Goal: Task Accomplishment & Management: Manage account settings

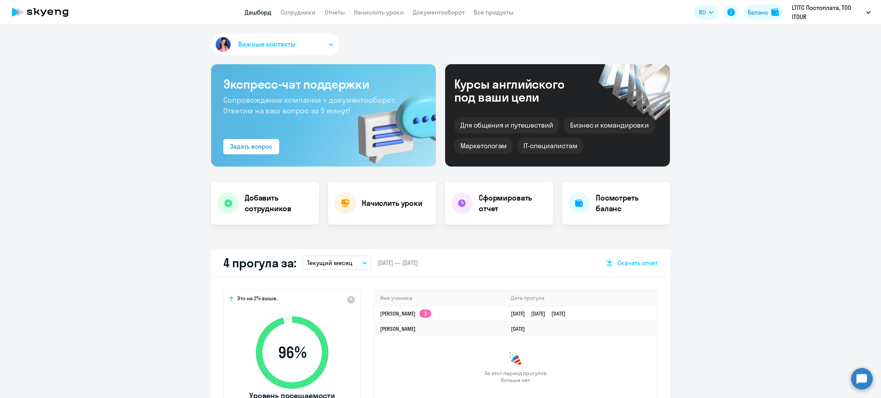
select select "30"
click at [265, 43] on span "Важные контакты" at bounding box center [266, 44] width 57 height 10
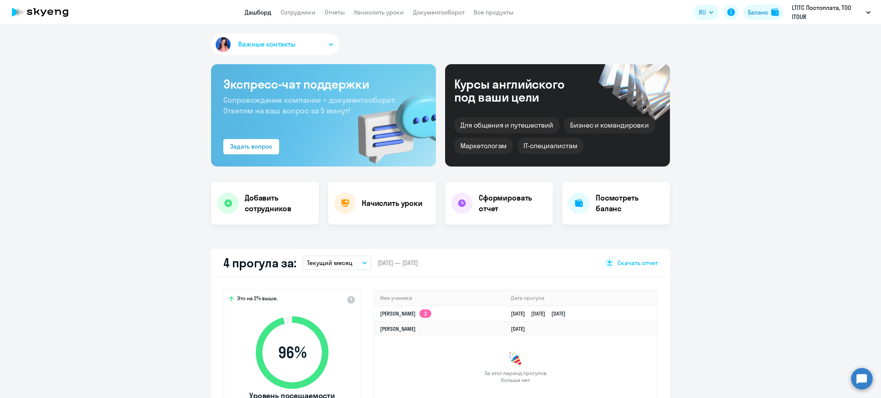
click at [250, 47] on span "Важные контакты" at bounding box center [266, 44] width 57 height 10
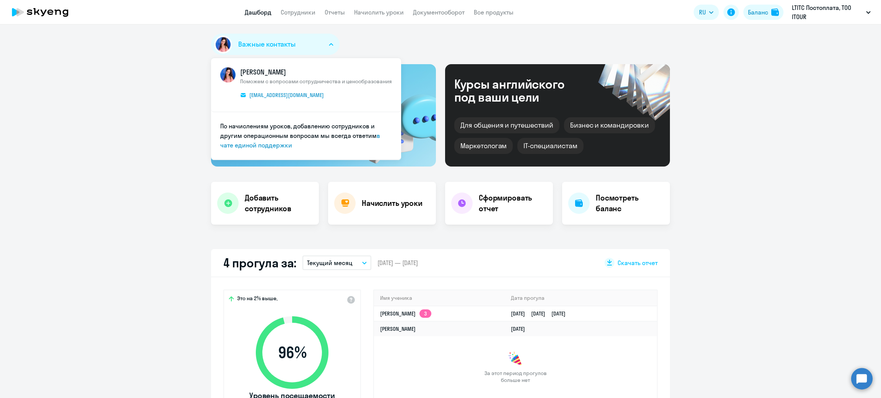
click at [220, 77] on img at bounding box center [227, 74] width 15 height 15
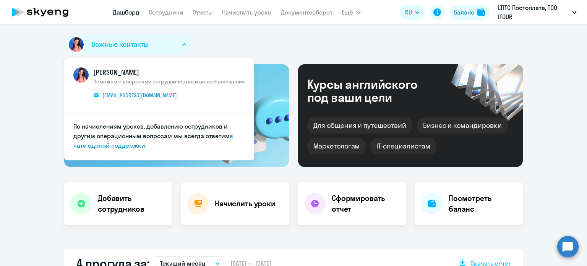
click at [34, 63] on div "Важные контакты [PERSON_NAME] Поможем с вопросами сотрудничества и ценообразова…" at bounding box center [293, 144] width 587 height 241
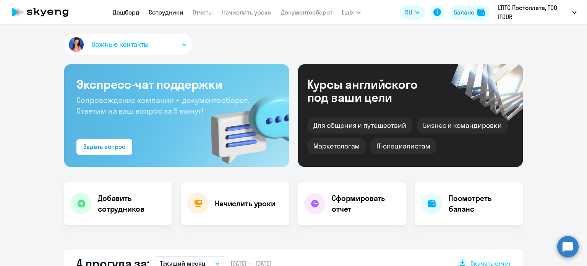
click at [161, 13] on link "Сотрудники" at bounding box center [166, 12] width 35 height 8
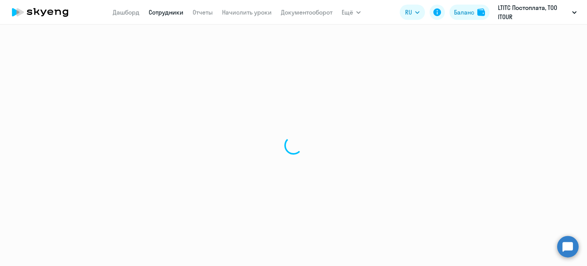
select select "30"
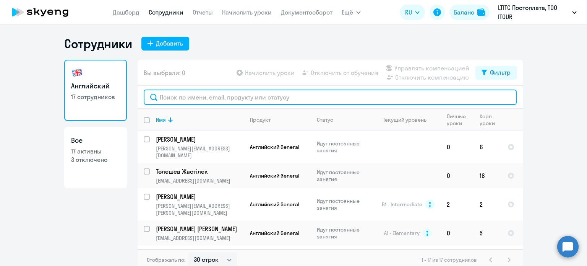
click at [207, 93] on input "text" at bounding box center [330, 96] width 373 height 15
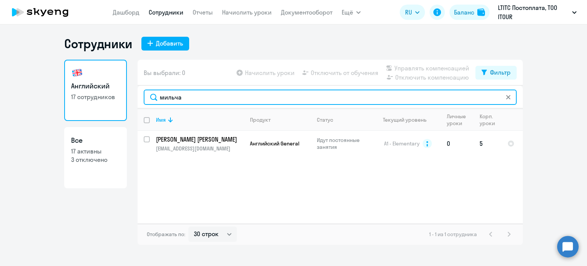
type input "мильча"
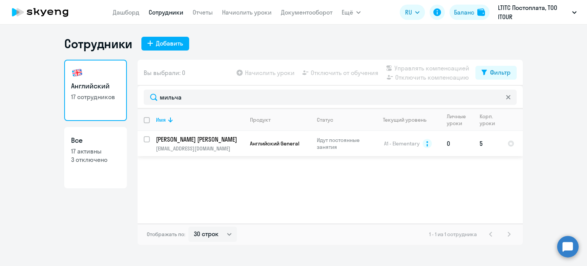
click at [210, 143] on p "[PERSON_NAME] [PERSON_NAME]" at bounding box center [199, 139] width 86 height 8
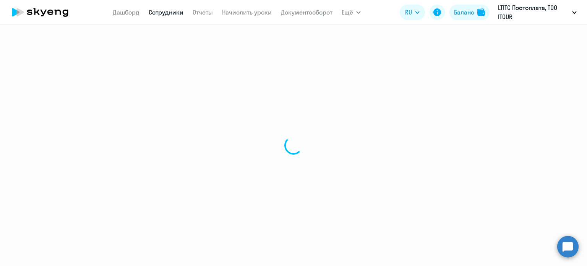
select select "english"
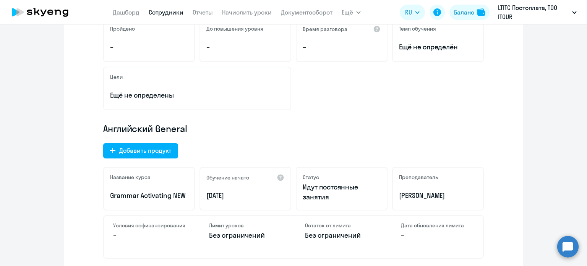
scroll to position [115, 0]
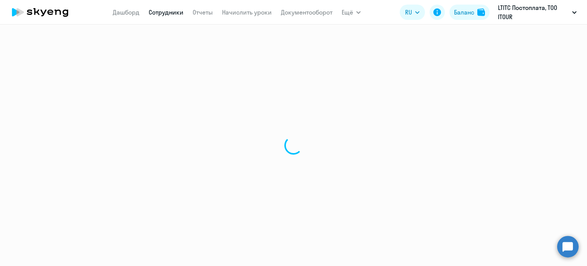
select select "30"
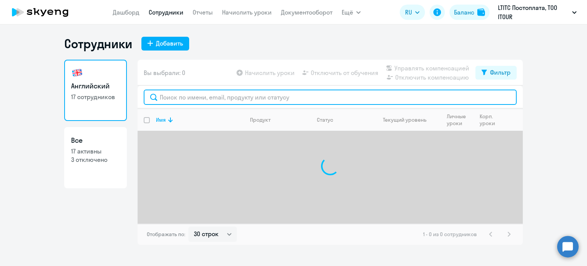
click at [174, 96] on input "text" at bounding box center [330, 96] width 373 height 15
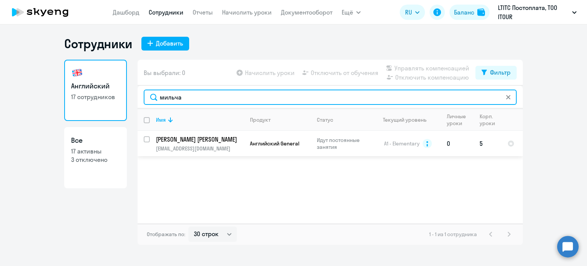
type input "мильча"
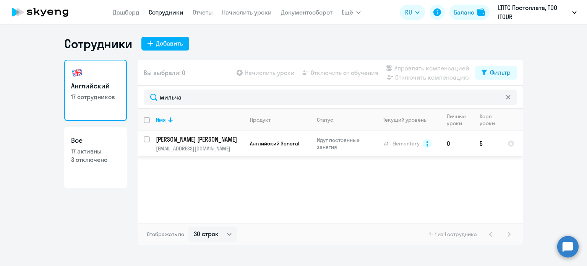
click at [149, 137] on input "select row 37250980" at bounding box center [151, 143] width 15 height 15
checkbox input "true"
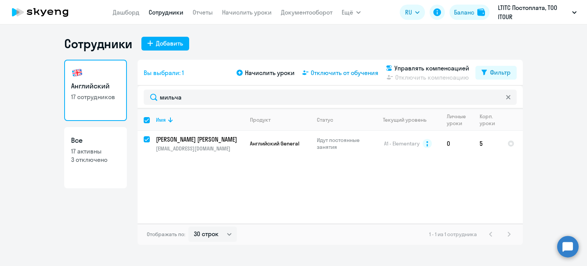
click at [323, 69] on span "Отключить от обучения" at bounding box center [345, 72] width 68 height 9
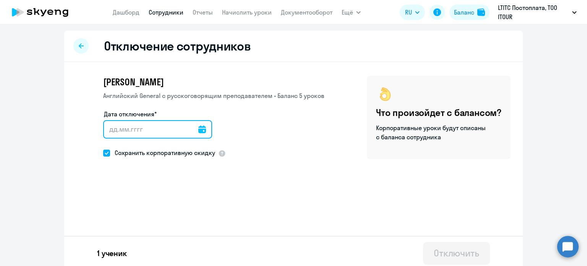
click at [144, 127] on input "Дата отключения*" at bounding box center [157, 129] width 109 height 18
type input "[DATE]"
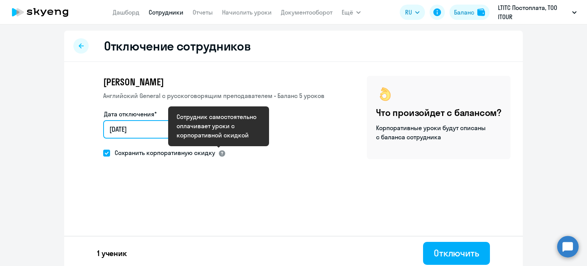
type input "[DATE]"
click at [221, 153] on div at bounding box center [222, 153] width 8 height 8
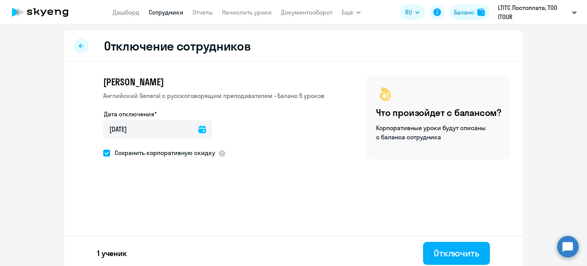
click at [302, 148] on div "Сохранить корпоративную скидку" at bounding box center [213, 153] width 221 height 11
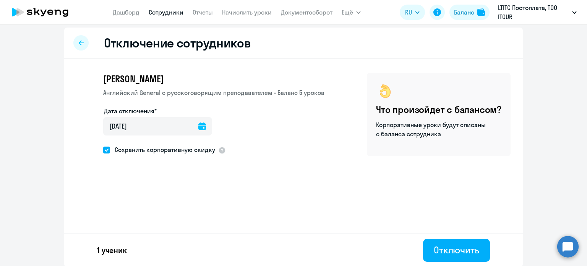
scroll to position [4, 0]
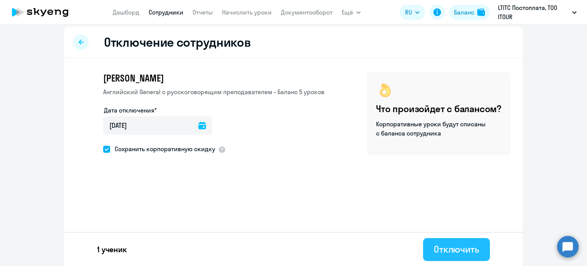
click at [463, 244] on div "Отключить" at bounding box center [456, 249] width 45 height 12
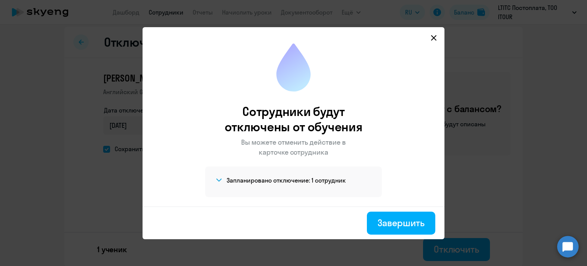
click at [283, 181] on h4 "Запланировано отключение: 1 сотрудник" at bounding box center [286, 180] width 119 height 8
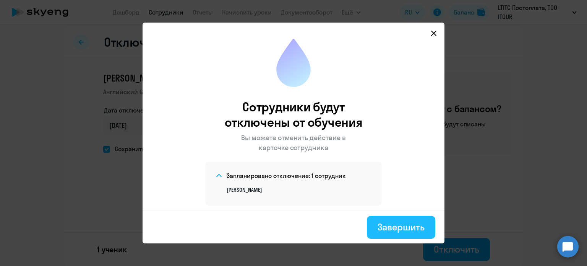
click at [393, 223] on div "Завершить" at bounding box center [401, 227] width 47 height 12
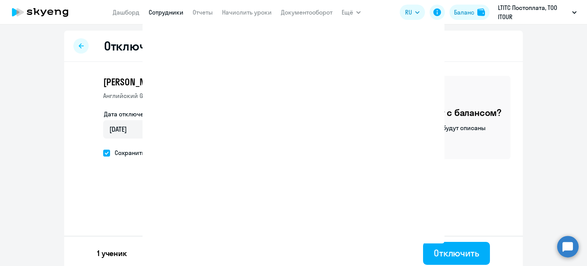
select select "30"
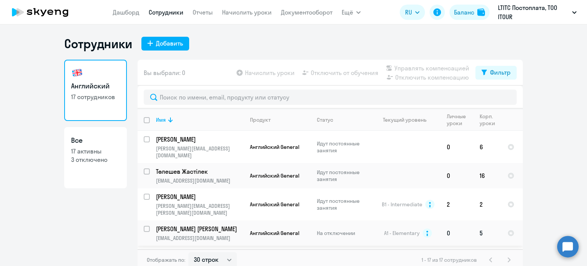
click at [203, 234] on p "[EMAIL_ADDRESS][DOMAIN_NAME]" at bounding box center [200, 237] width 88 height 7
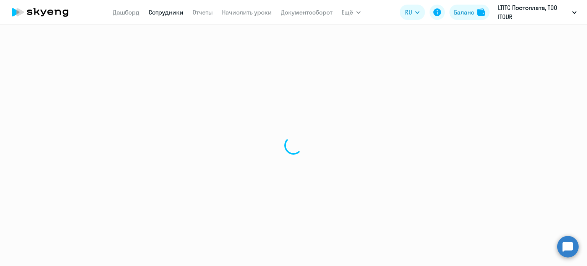
select select "english"
select select "30"
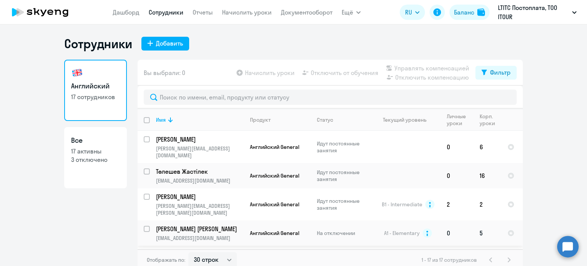
click at [144, 226] on input "select row 37250980" at bounding box center [151, 233] width 15 height 15
checkbox input "true"
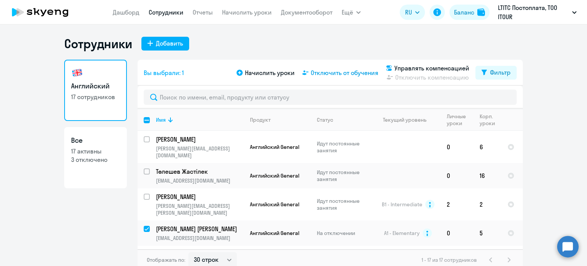
click at [332, 71] on span "Отключить от обучения" at bounding box center [345, 72] width 68 height 9
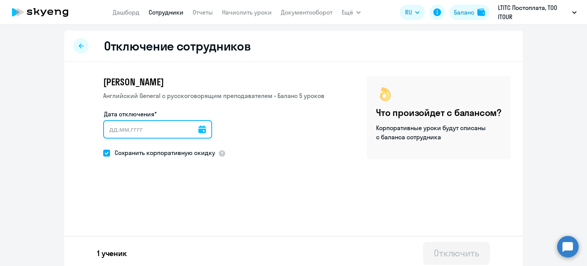
click at [141, 136] on input "Дата отключения*" at bounding box center [157, 129] width 109 height 18
click at [138, 128] on input "Дата отключения*" at bounding box center [157, 129] width 109 height 18
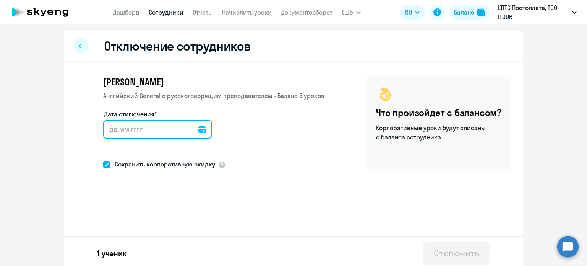
type input "1"
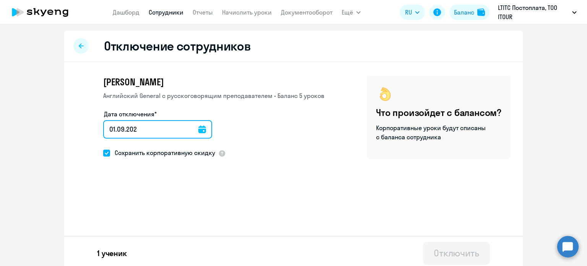
type input "[DATE]"
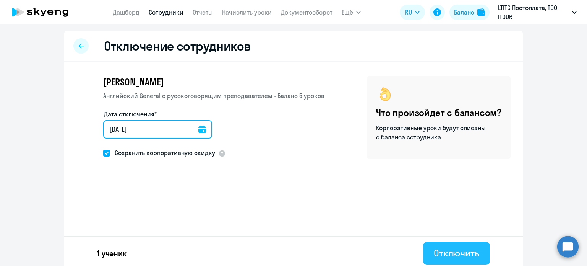
type input "[DATE]"
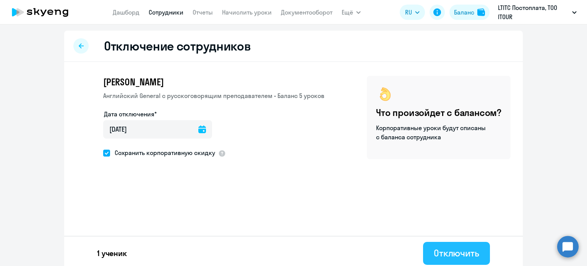
click at [463, 258] on div "Отключить" at bounding box center [456, 253] width 45 height 12
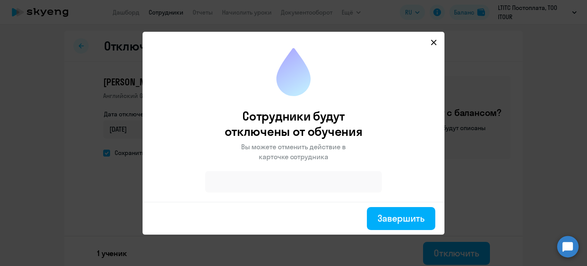
drag, startPoint x: 396, startPoint y: 218, endPoint x: 326, endPoint y: 174, distance: 83.2
click at [0, 0] on app-disconnection-results "Сотрудники будут отключены от обучения Вы можете отменить действие в карточке с…" at bounding box center [0, 0] width 0 height 0
click at [326, 174] on div at bounding box center [293, 181] width 177 height 21
click at [373, 211] on button "Завершить" at bounding box center [401, 218] width 68 height 23
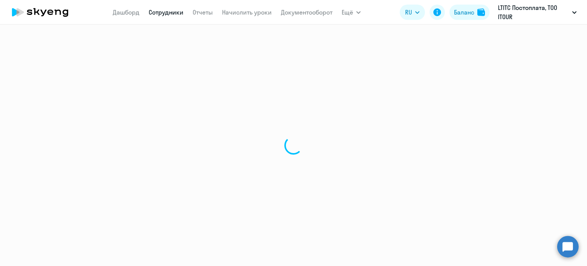
select select "30"
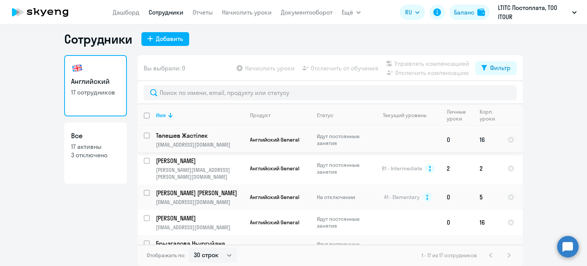
scroll to position [76, 0]
